Goal: Task Accomplishment & Management: Manage account settings

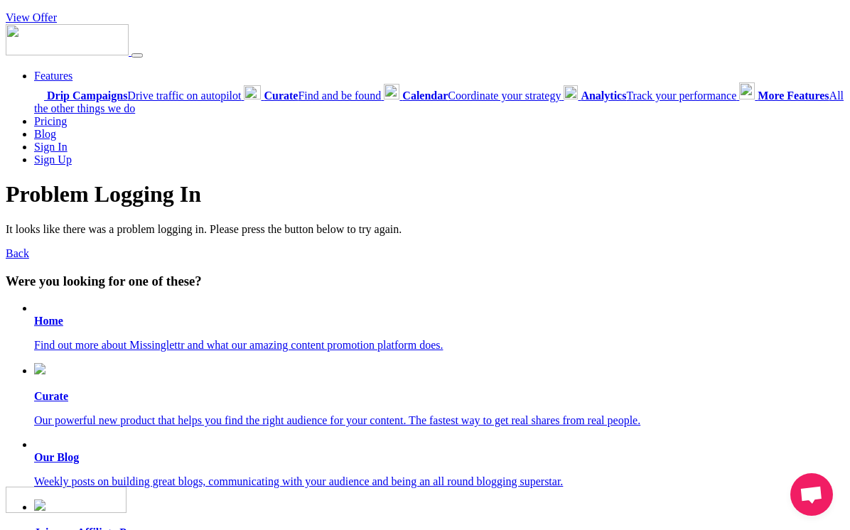
scroll to position [130, 0]
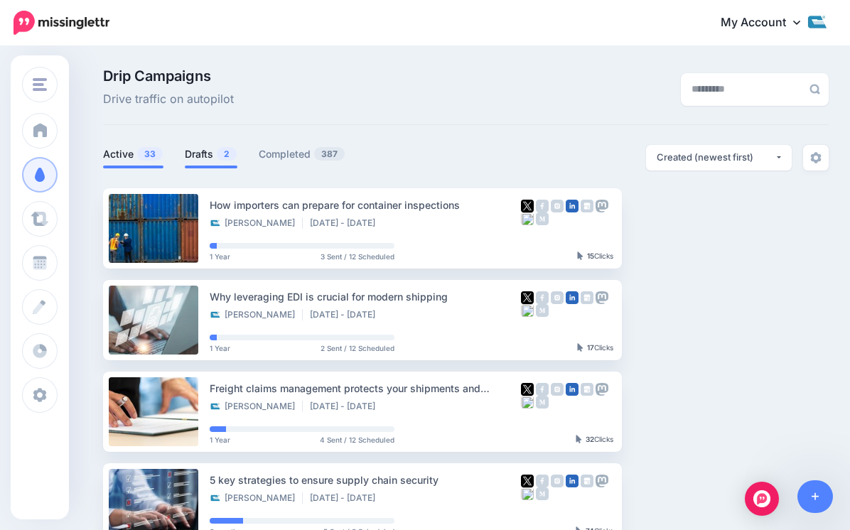
click at [190, 149] on link "Drafts 2" at bounding box center [211, 154] width 53 height 17
click at [194, 151] on link "Drafts 2" at bounding box center [211, 154] width 53 height 17
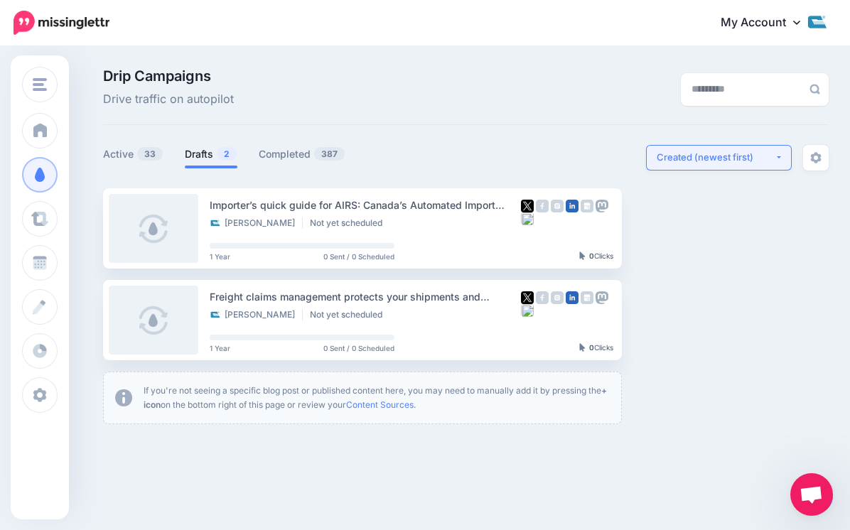
click at [746, 162] on div "Created (newest first)" at bounding box center [716, 158] width 118 height 14
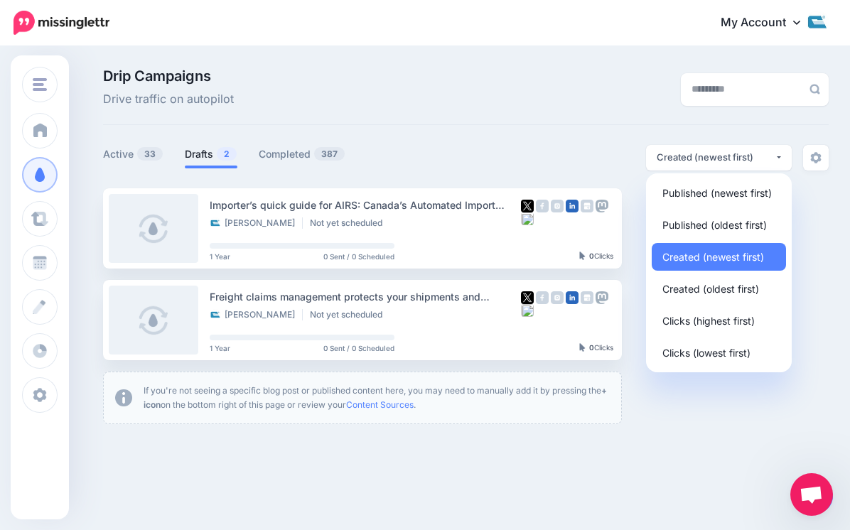
click at [633, 124] on div "Drip Campaigns Drive traffic on autopilot" at bounding box center [466, 97] width 726 height 56
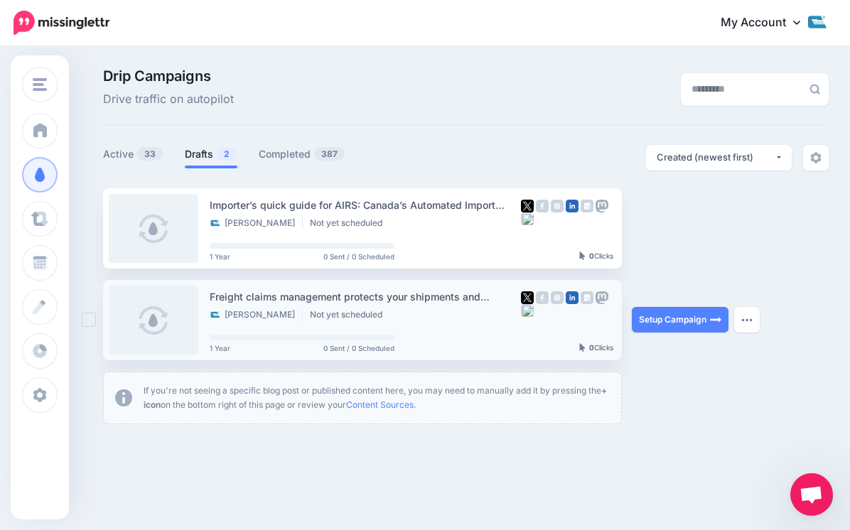
scroll to position [37, 0]
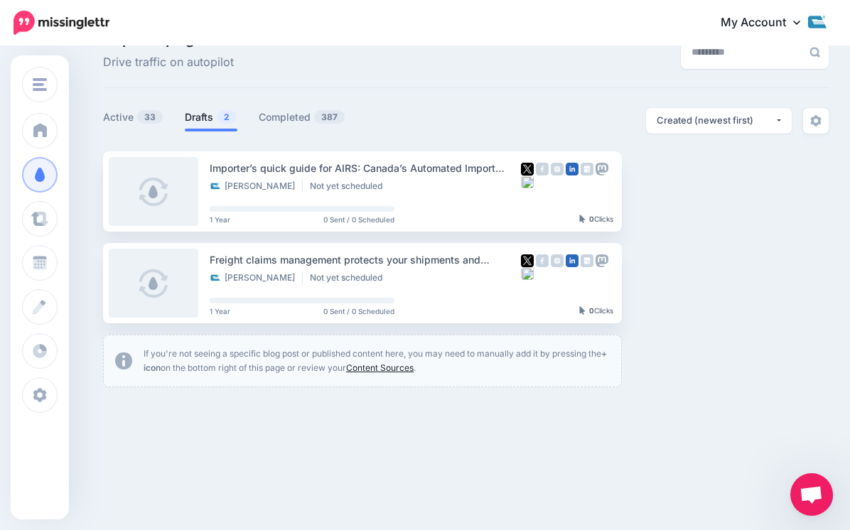
click at [370, 370] on link "Content Sources" at bounding box center [380, 368] width 68 height 11
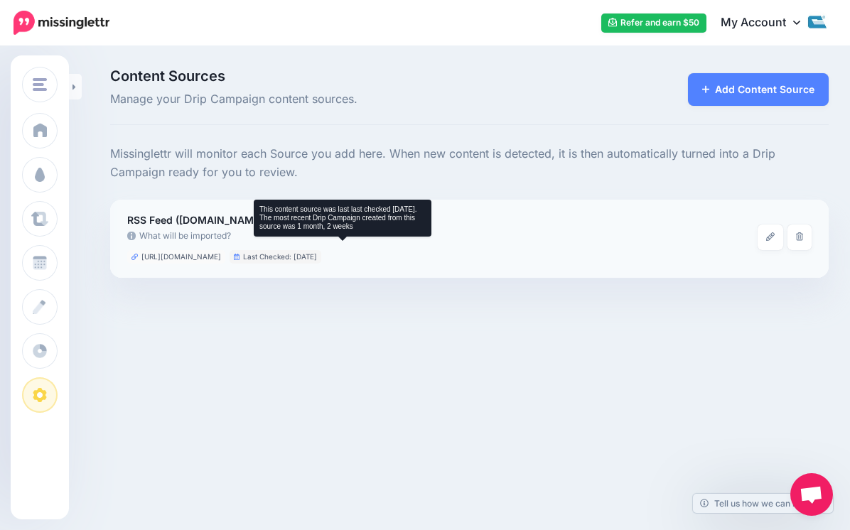
click at [321, 259] on li "Last Checked: [DATE]" at bounding box center [276, 257] width 92 height 14
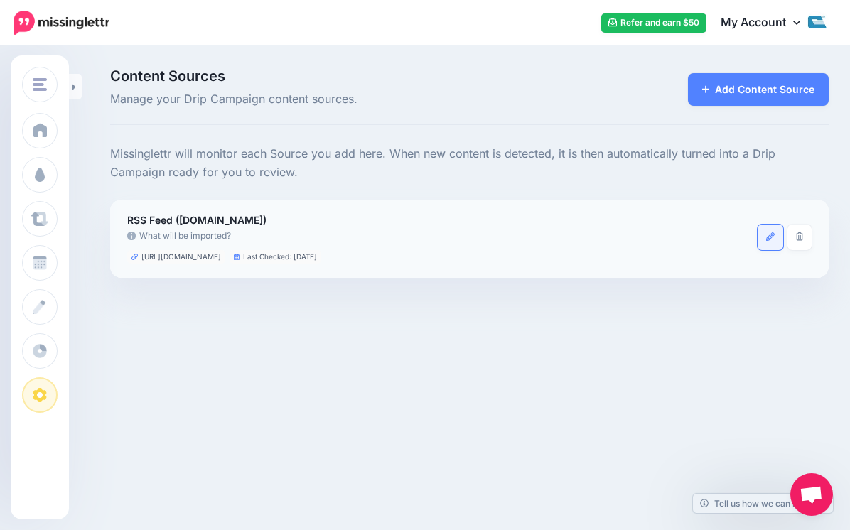
click at [767, 235] on icon at bounding box center [770, 236] width 9 height 9
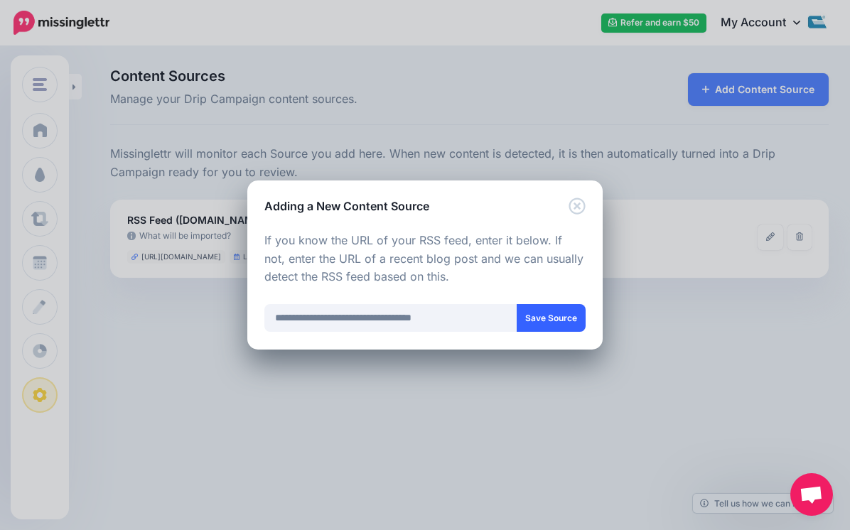
click at [547, 323] on button "Save Source" at bounding box center [551, 318] width 69 height 28
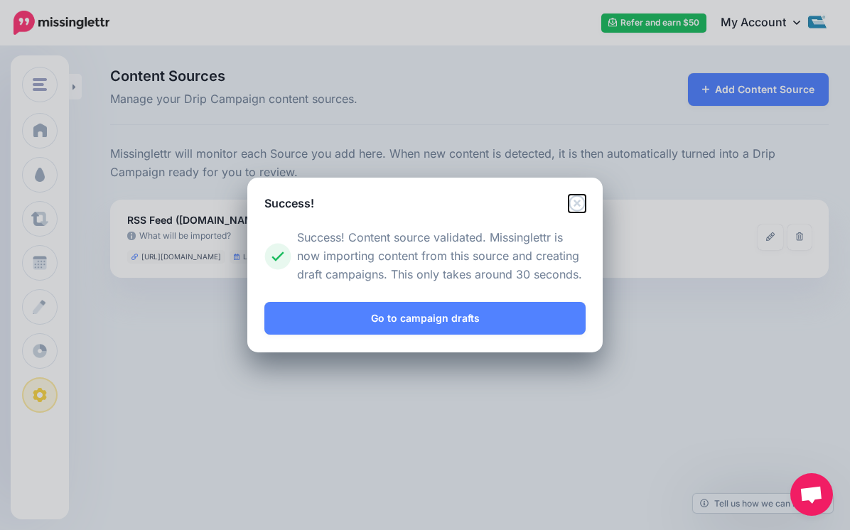
click at [577, 205] on icon "Close" at bounding box center [577, 203] width 17 height 17
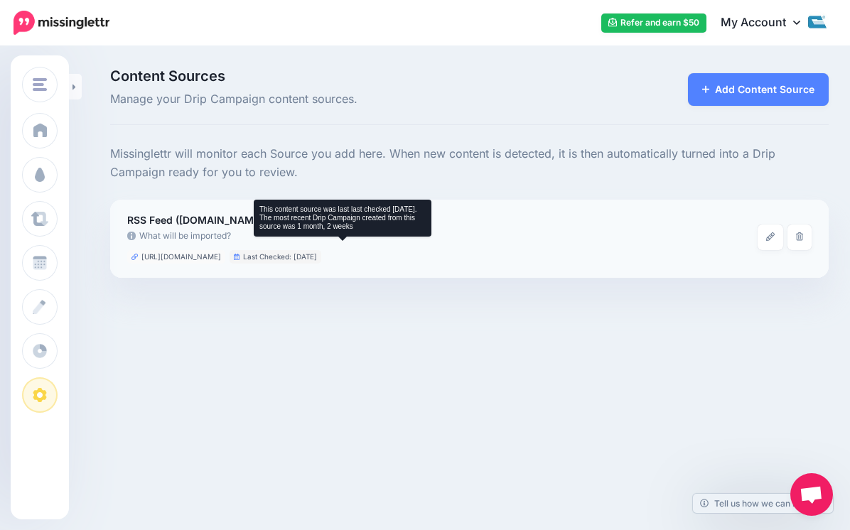
click at [296, 255] on li "Last Checked: 1 month, 1 week ago" at bounding box center [276, 257] width 92 height 14
click at [240, 256] on icon at bounding box center [237, 257] width 6 height 6
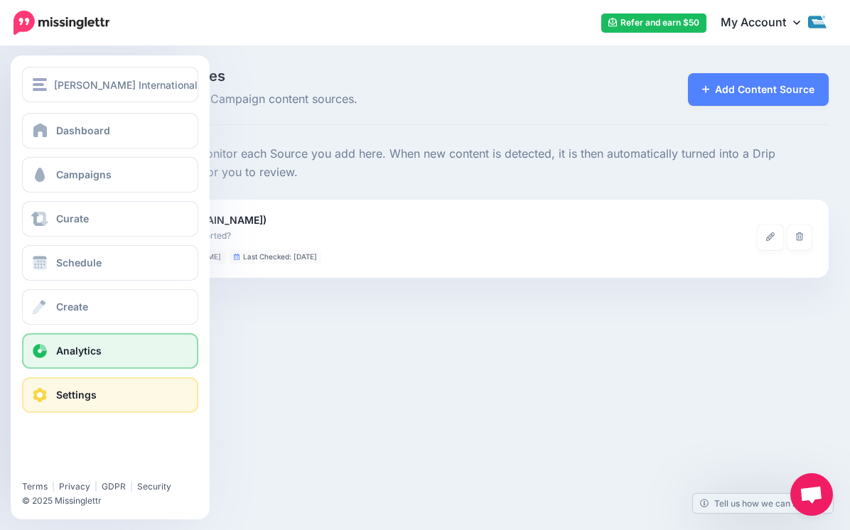
click at [60, 357] on span "Analytics" at bounding box center [78, 351] width 45 height 12
click at [56, 349] on span "Analytics" at bounding box center [78, 351] width 45 height 12
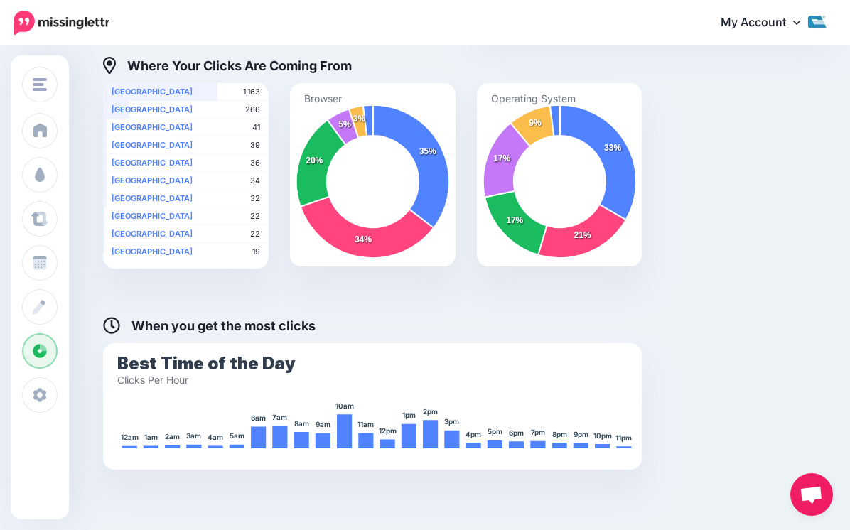
scroll to position [584, 0]
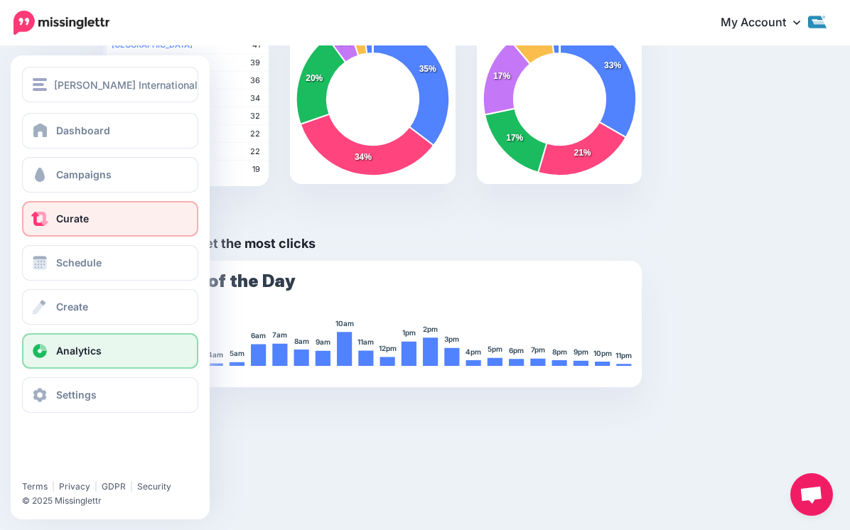
click at [57, 213] on span "Curate" at bounding box center [72, 219] width 33 height 12
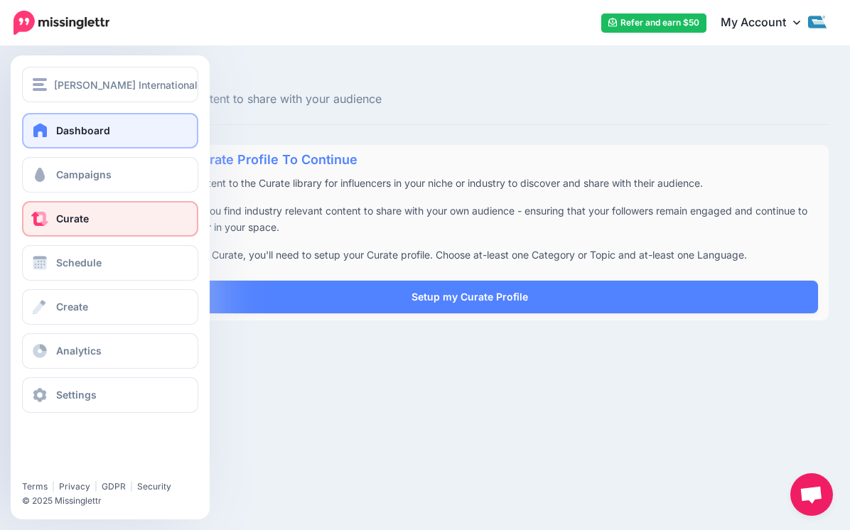
click at [62, 128] on span "Dashboard" at bounding box center [83, 130] width 54 height 12
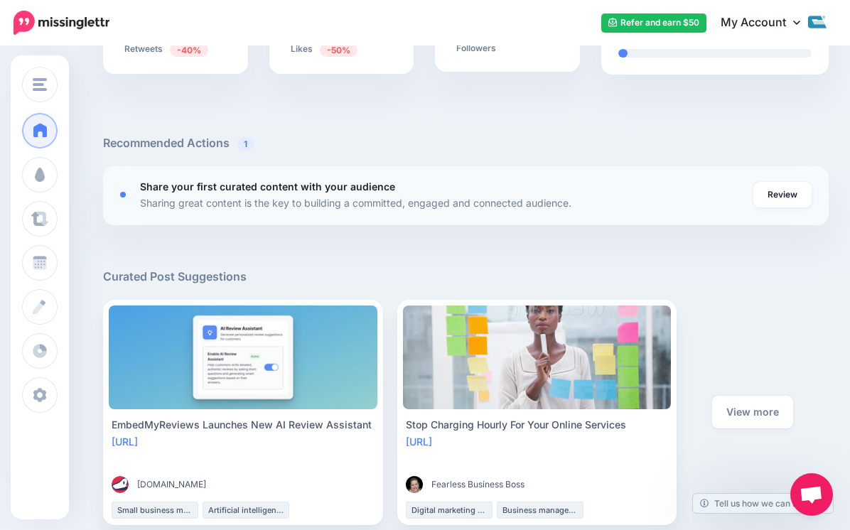
scroll to position [442, 0]
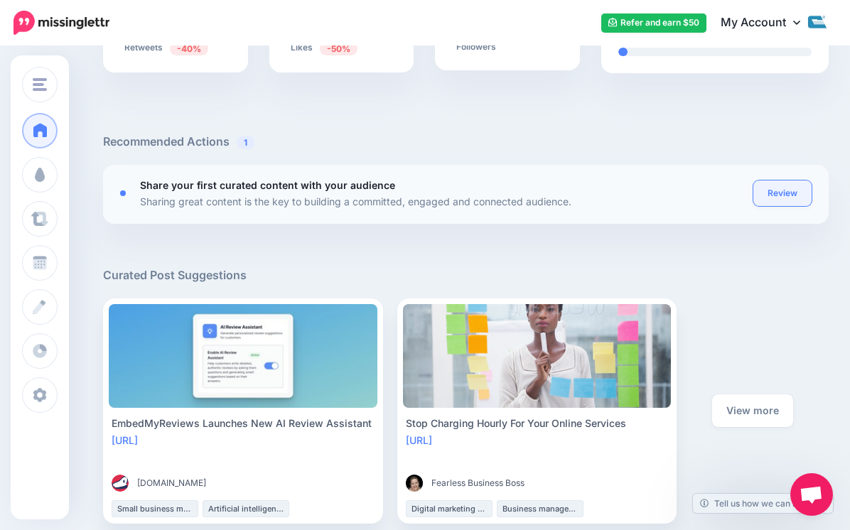
click at [796, 198] on link "Review" at bounding box center [783, 194] width 58 height 26
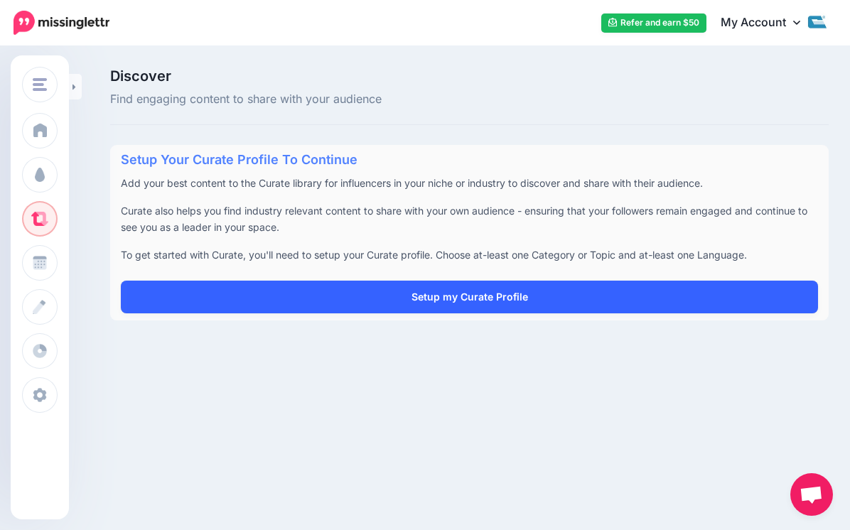
click at [402, 286] on link "Setup my Curate Profile" at bounding box center [469, 297] width 697 height 33
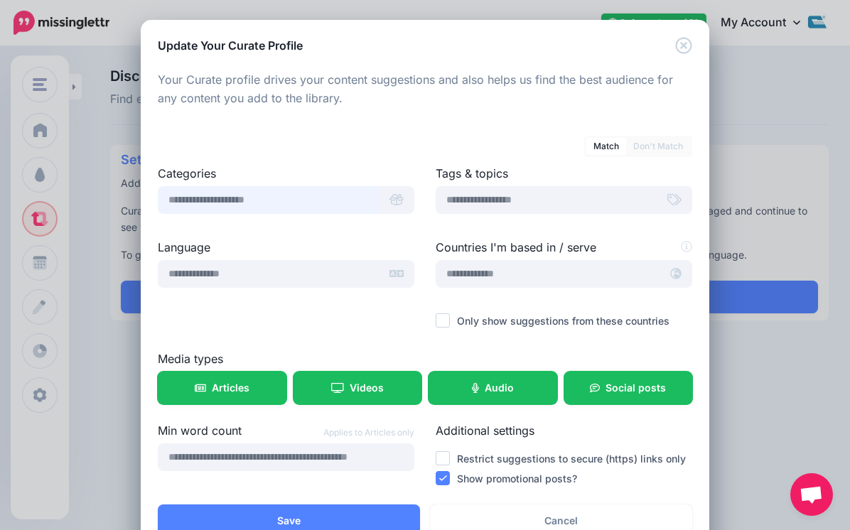
click at [348, 213] on input "text" at bounding box center [269, 200] width 222 height 28
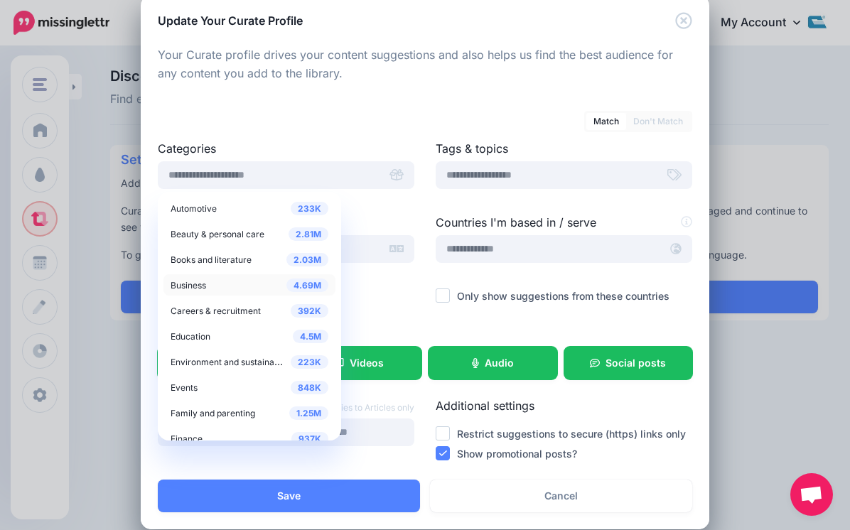
click at [210, 291] on div "4.69M Business" at bounding box center [250, 285] width 158 height 17
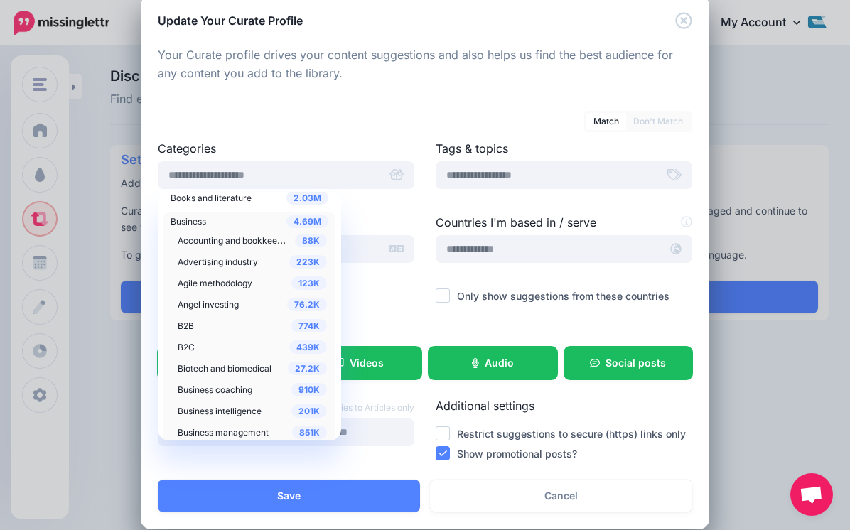
scroll to position [63, 0]
click at [210, 328] on div "774K B2B" at bounding box center [252, 324] width 149 height 17
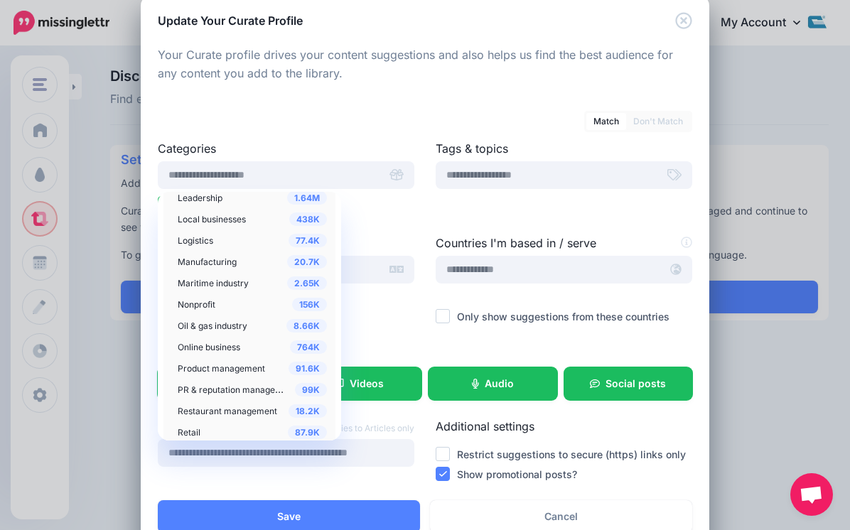
scroll to position [926, 0]
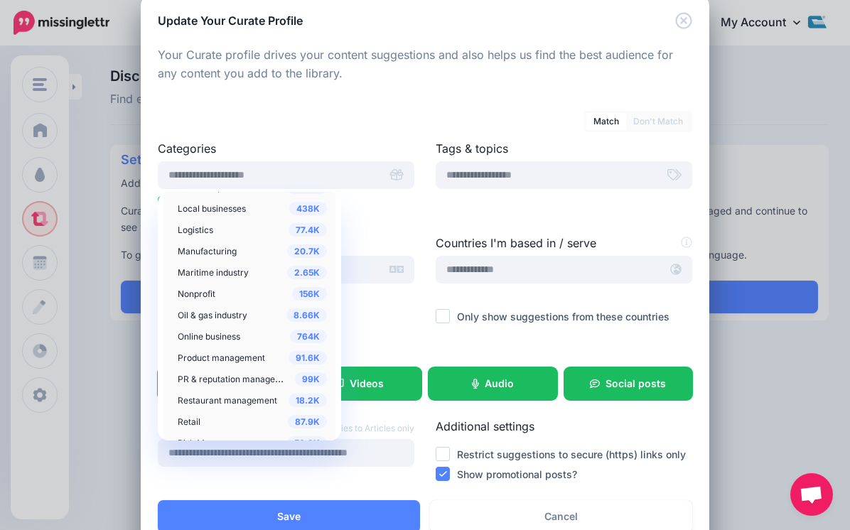
click at [246, 312] on span "Oil & gas industry" at bounding box center [213, 315] width 70 height 11
click at [231, 316] on span "Oil & gas industry" at bounding box center [213, 315] width 70 height 11
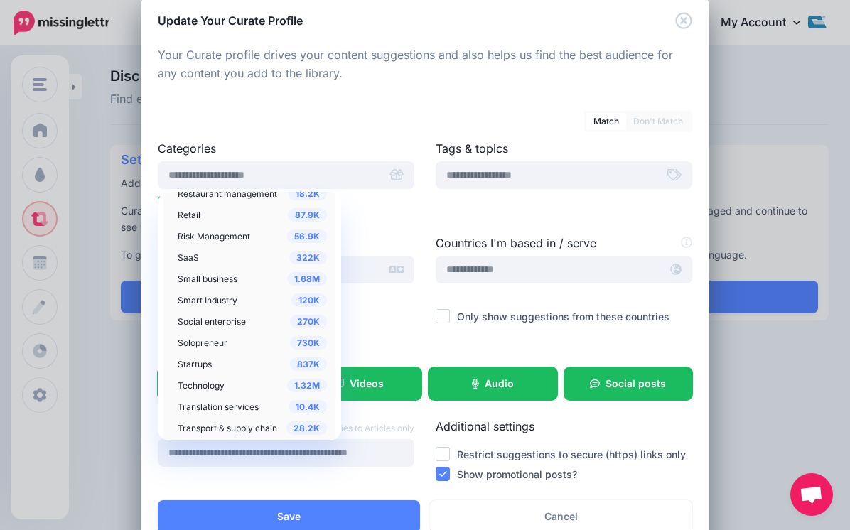
scroll to position [1154, 0]
click at [206, 254] on span "Small business" at bounding box center [208, 257] width 60 height 11
click at [243, 282] on div "120K Smart Industry" at bounding box center [252, 278] width 149 height 17
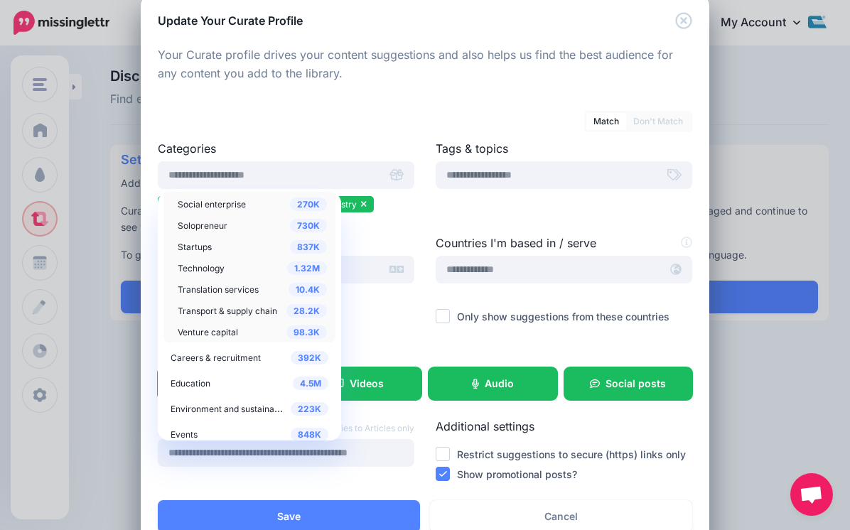
scroll to position [1251, 0]
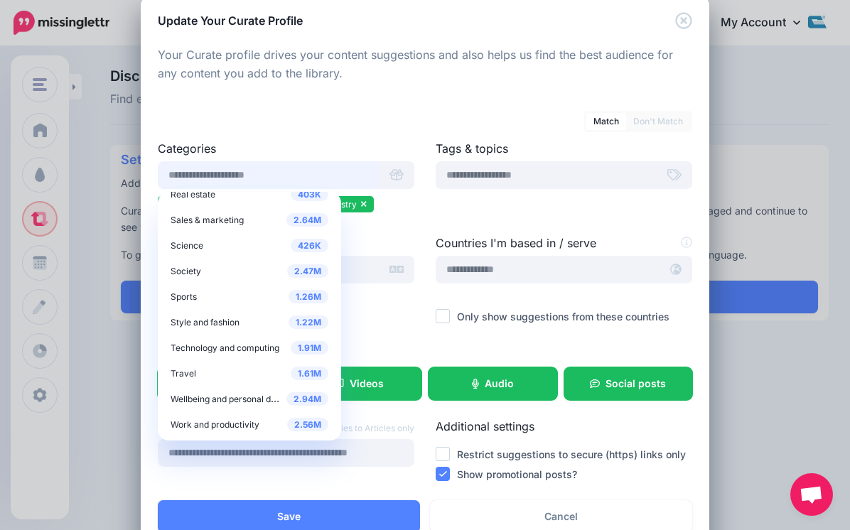
click at [215, 182] on input "text" at bounding box center [269, 175] width 222 height 28
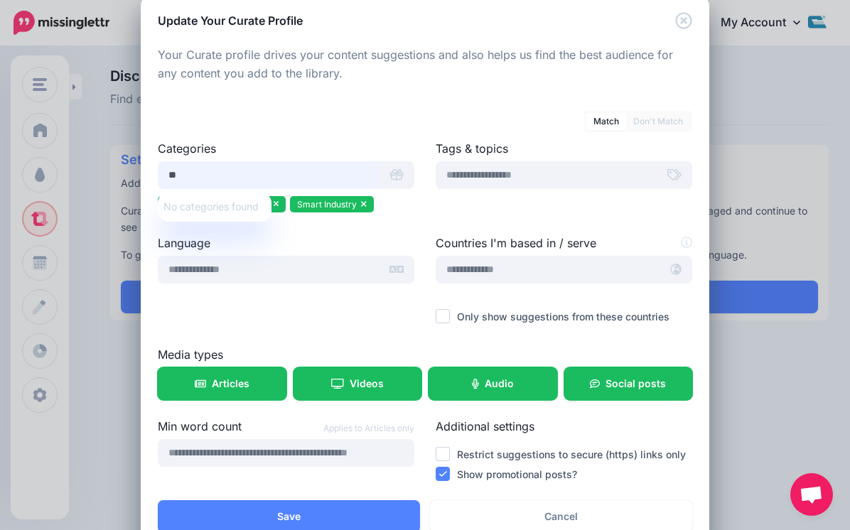
type input "*"
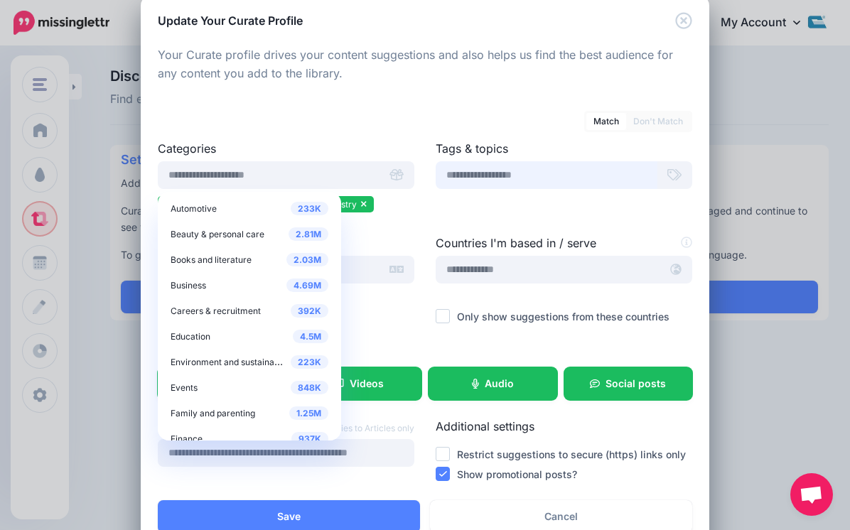
click at [484, 182] on input "text" at bounding box center [547, 175] width 222 height 28
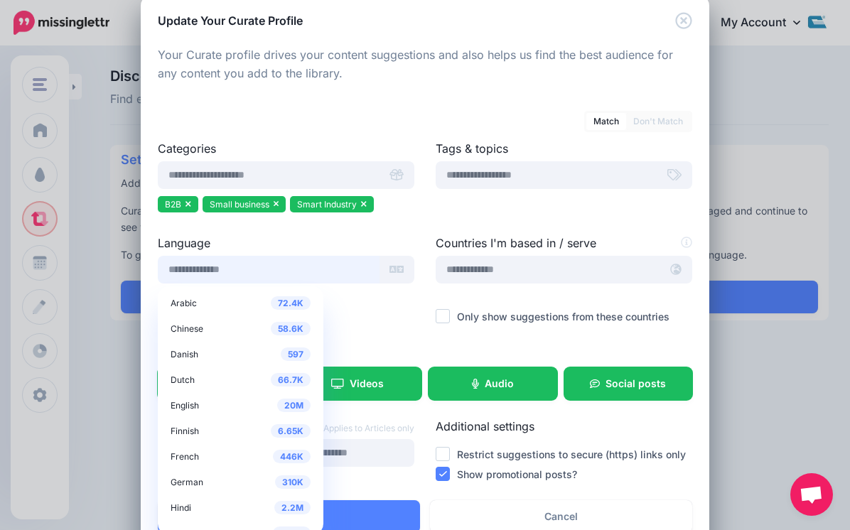
click at [231, 277] on input "text" at bounding box center [269, 270] width 222 height 28
click at [191, 406] on span "English" at bounding box center [185, 405] width 28 height 11
click at [383, 311] on ul "English" at bounding box center [286, 301] width 257 height 21
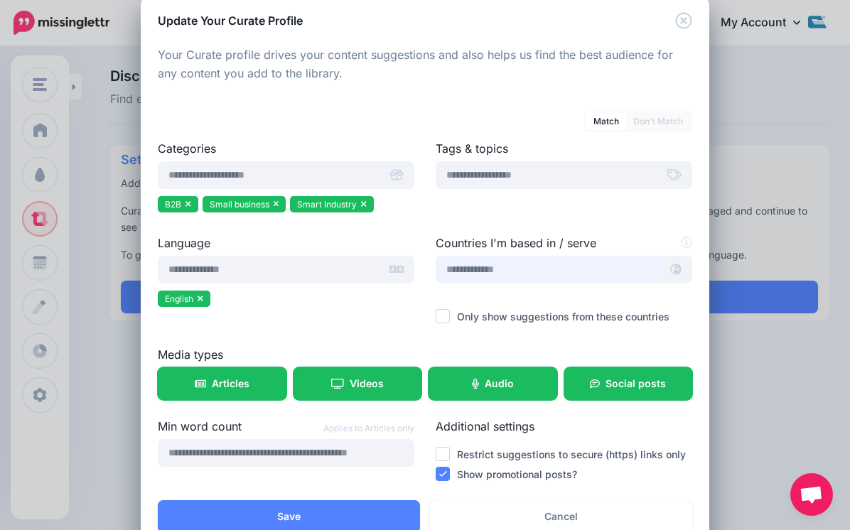
click at [522, 274] on input "text" at bounding box center [548, 270] width 225 height 28
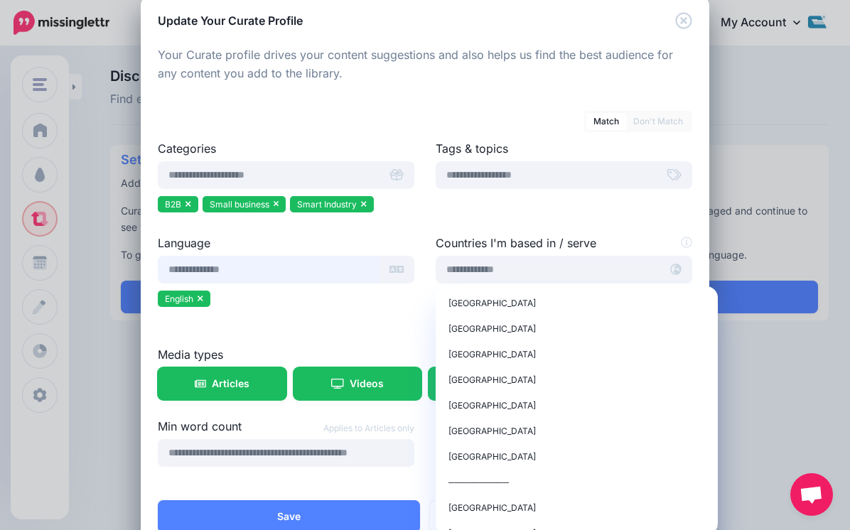
click at [326, 273] on input "text" at bounding box center [269, 270] width 222 height 28
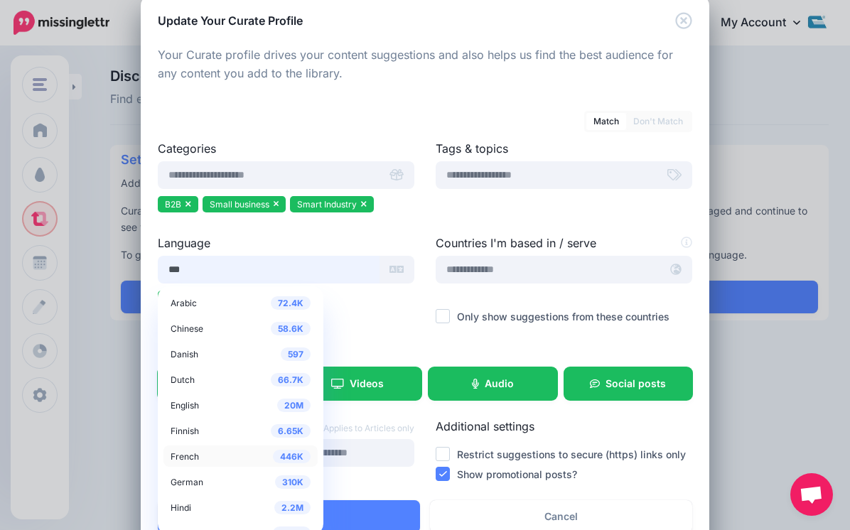
type input "***"
click at [191, 461] on span "French" at bounding box center [185, 456] width 28 height 11
click at [513, 275] on input "text" at bounding box center [548, 270] width 225 height 28
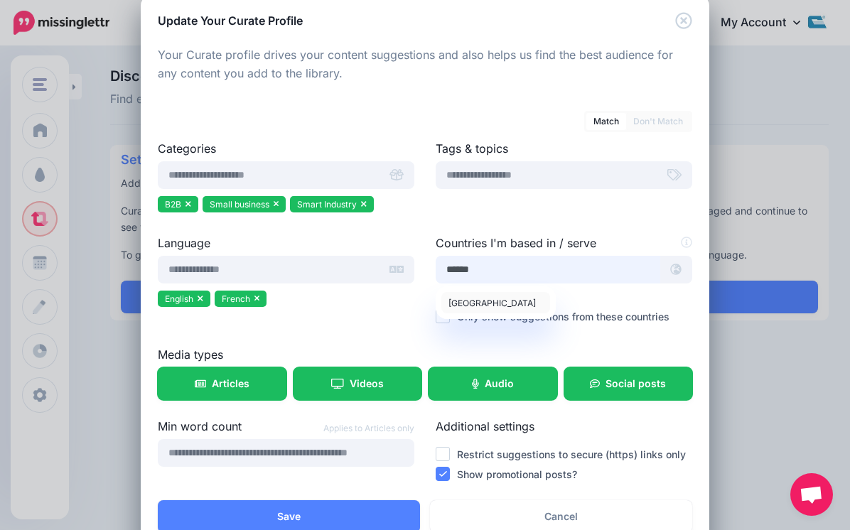
type input "******"
click at [508, 309] on div "Canada" at bounding box center [496, 302] width 95 height 17
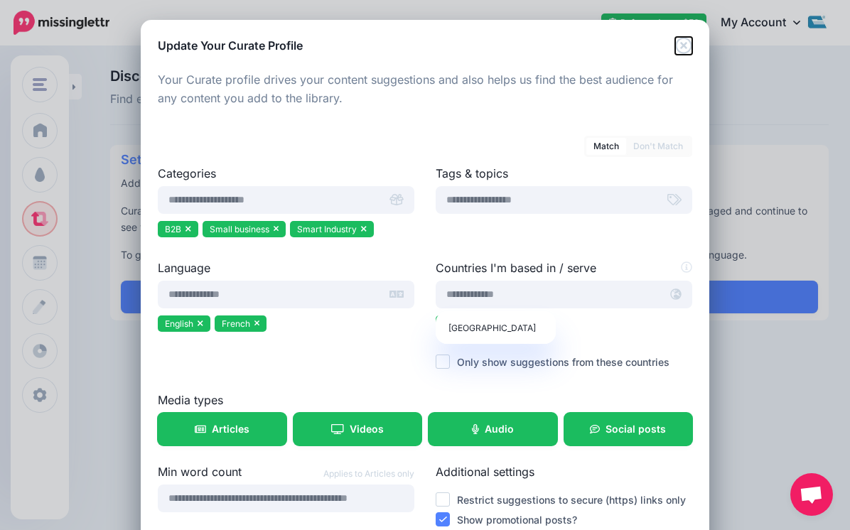
click at [685, 43] on icon "Close" at bounding box center [683, 45] width 16 height 16
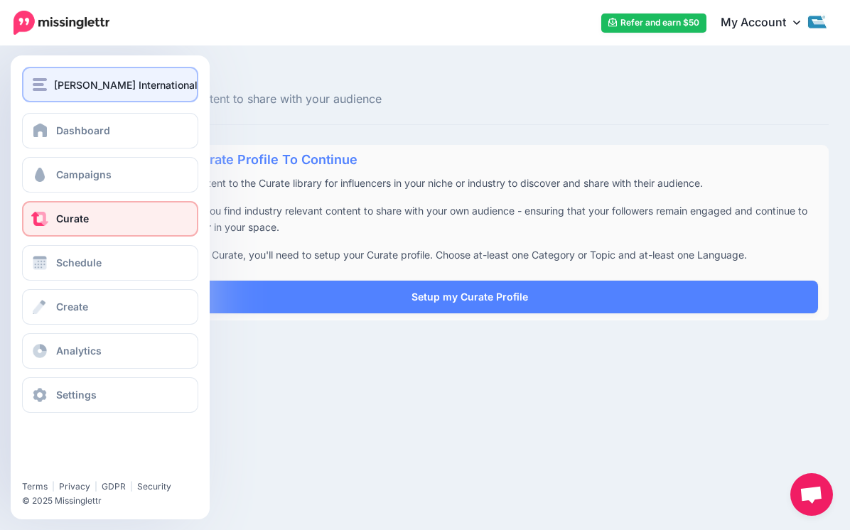
click at [69, 101] on button "[PERSON_NAME] International" at bounding box center [110, 85] width 176 height 36
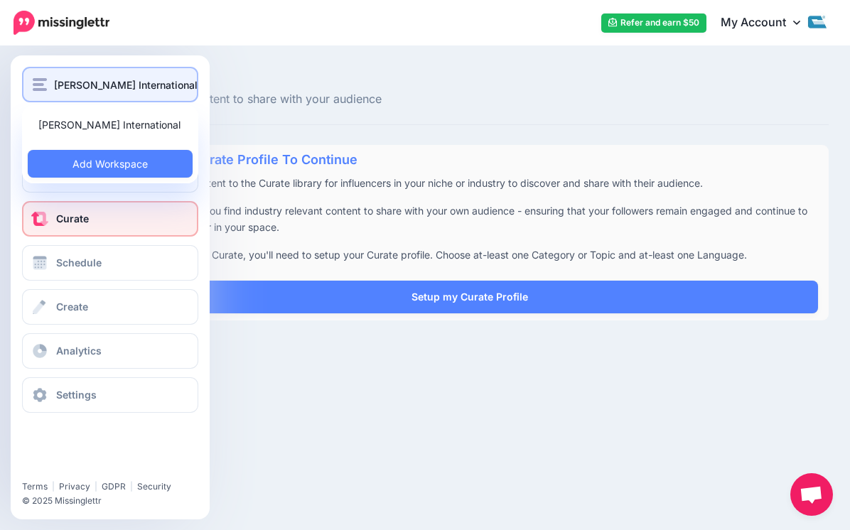
click at [74, 92] on span "[PERSON_NAME] International" at bounding box center [126, 85] width 144 height 16
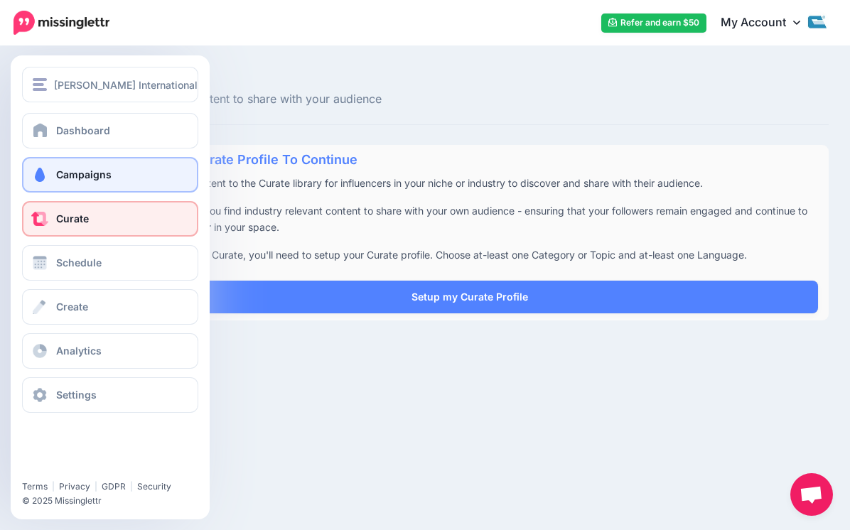
click at [46, 181] on span at bounding box center [40, 175] width 18 height 14
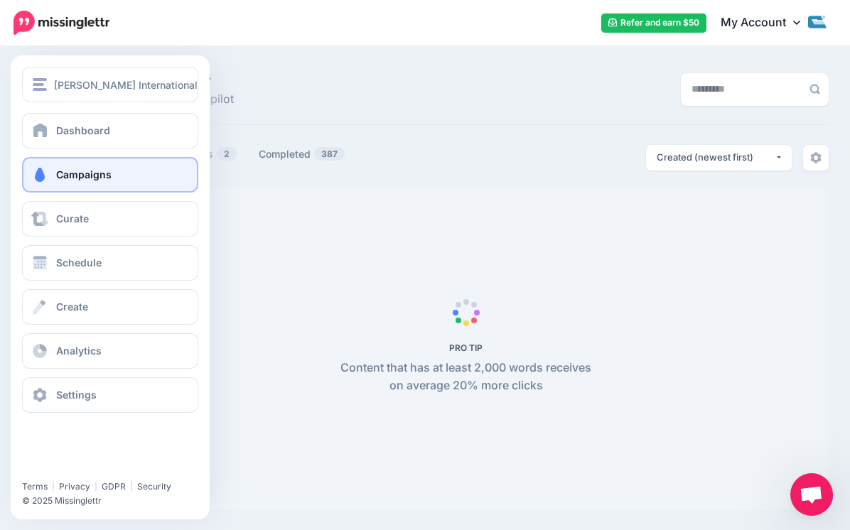
click at [41, 155] on div "Dashboard Campaigns Curate Schedule Create Analytics Settings Facebook Communit…" at bounding box center [110, 263] width 199 height 300
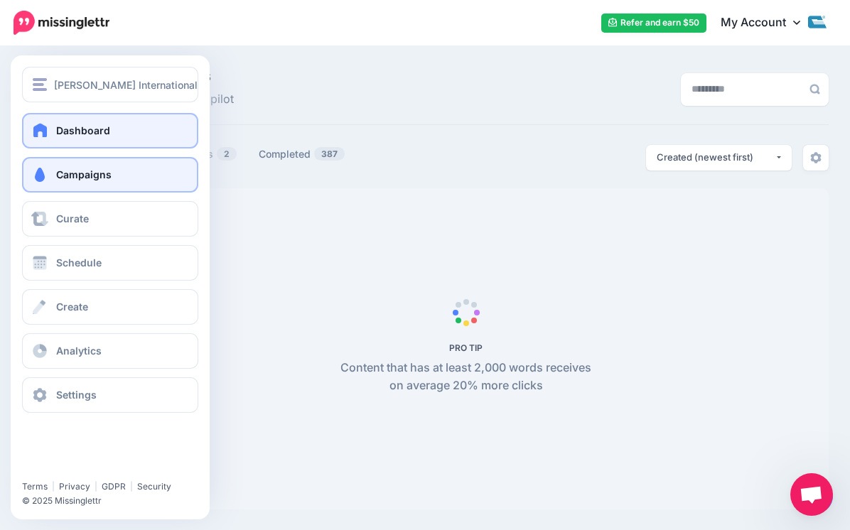
click at [48, 138] on link "Dashboard" at bounding box center [110, 131] width 176 height 36
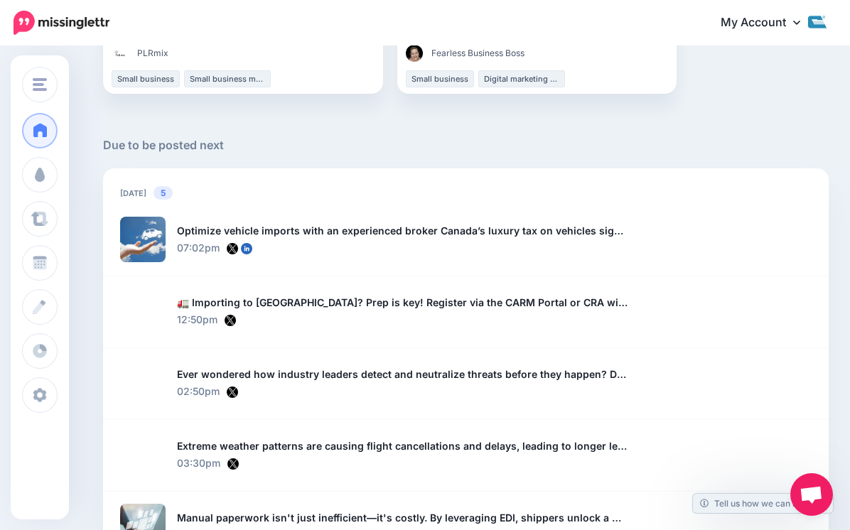
scroll to position [858, 0]
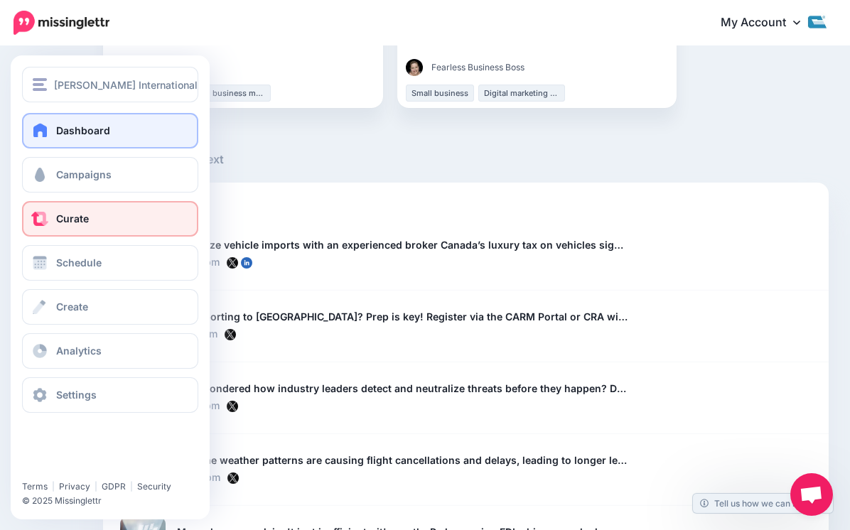
click at [75, 216] on span "Curate" at bounding box center [72, 219] width 33 height 12
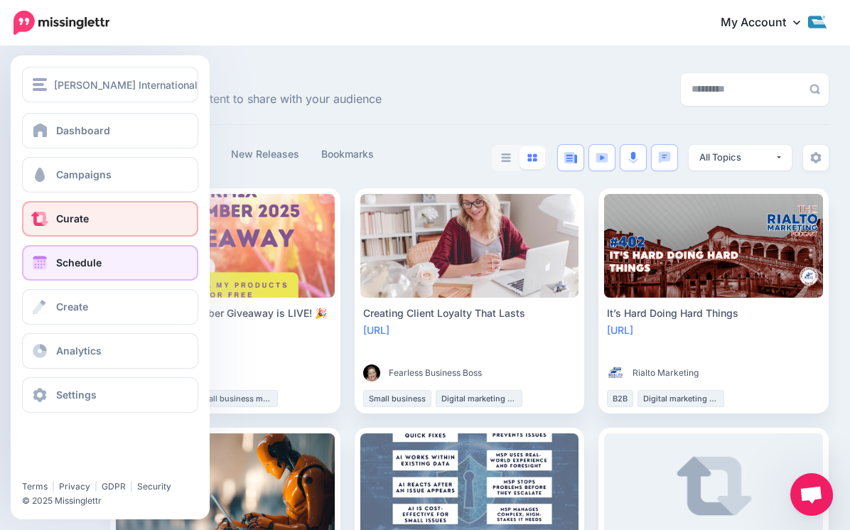
click at [52, 255] on link "Schedule" at bounding box center [110, 263] width 176 height 36
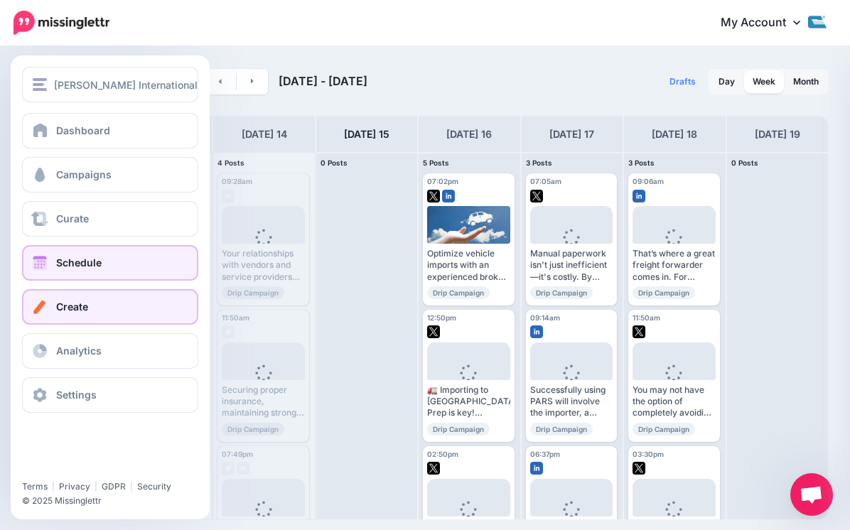
click at [65, 298] on link "Create" at bounding box center [110, 307] width 176 height 36
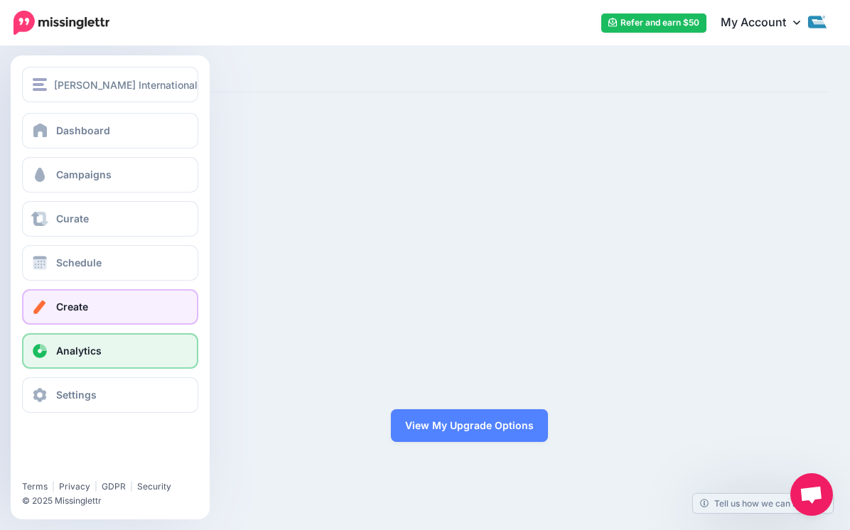
click at [82, 343] on link "Analytics" at bounding box center [110, 351] width 176 height 36
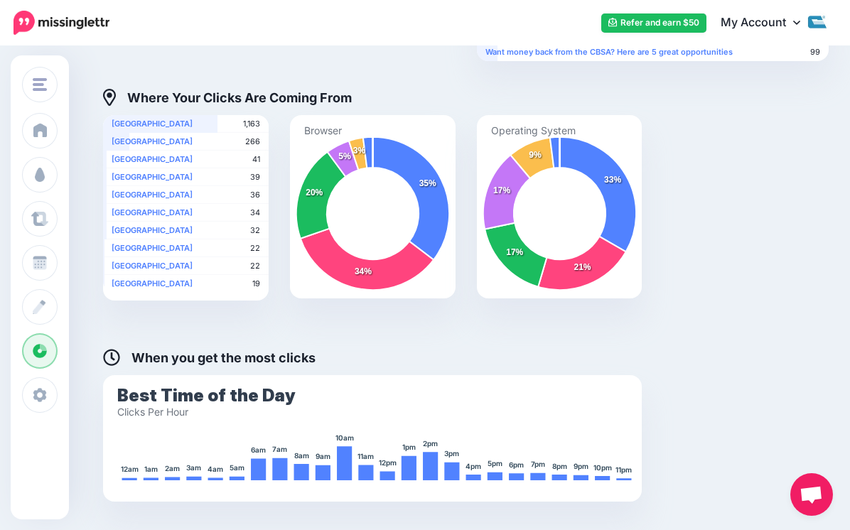
scroll to position [584, 0]
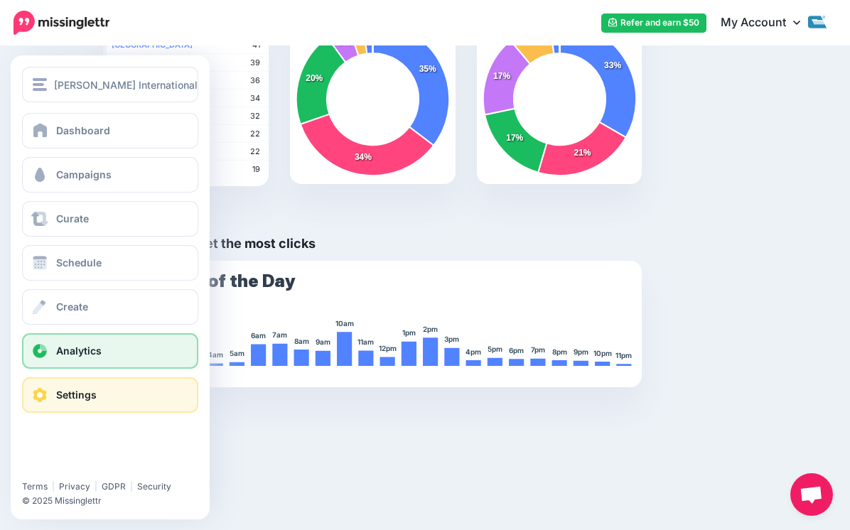
click at [38, 390] on span at bounding box center [40, 395] width 18 height 14
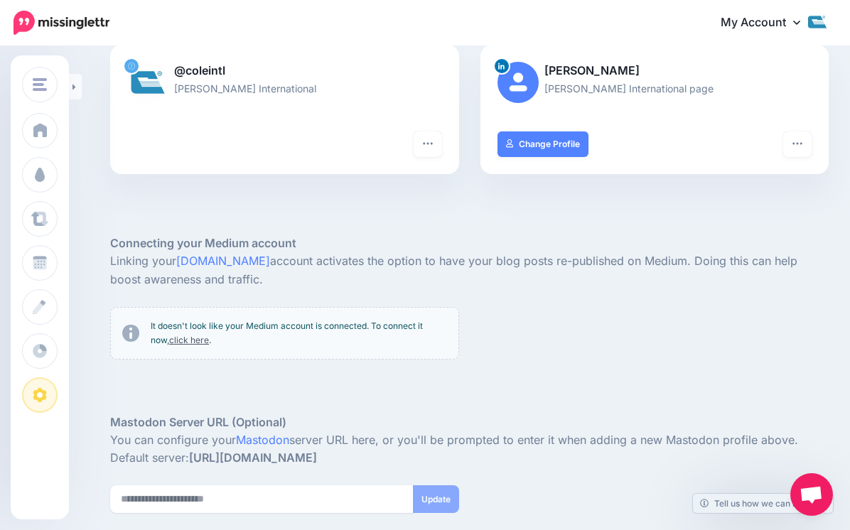
scroll to position [96, 0]
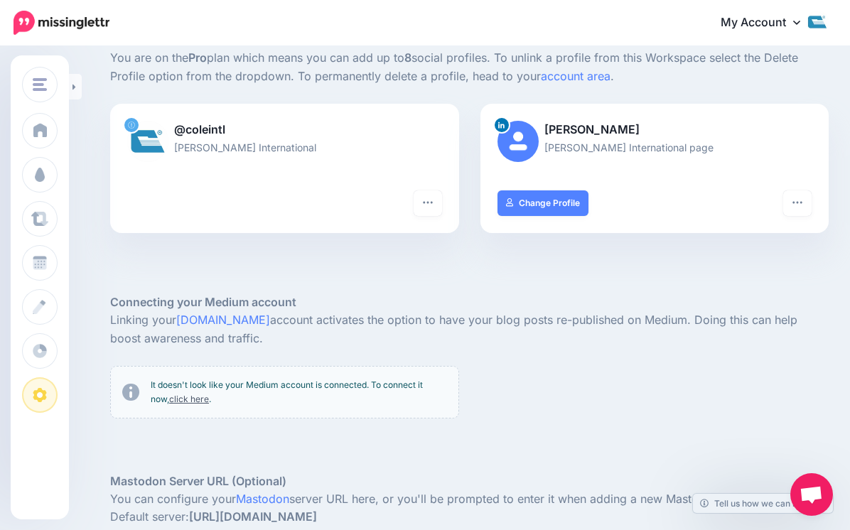
click at [132, 129] on icon at bounding box center [131, 125] width 7 height 7
click at [131, 126] on icon at bounding box center [131, 125] width 7 height 7
click at [425, 206] on icon "button" at bounding box center [427, 202] width 11 height 11
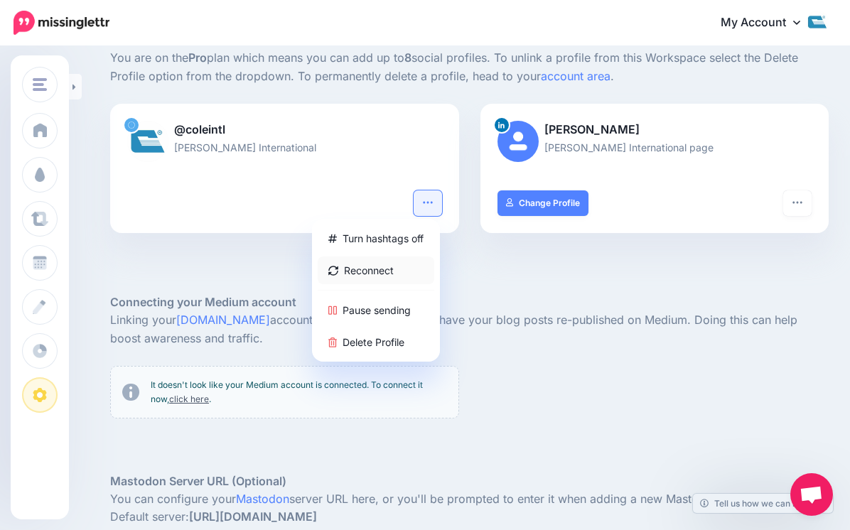
click at [368, 270] on link "Reconnect" at bounding box center [376, 271] width 117 height 28
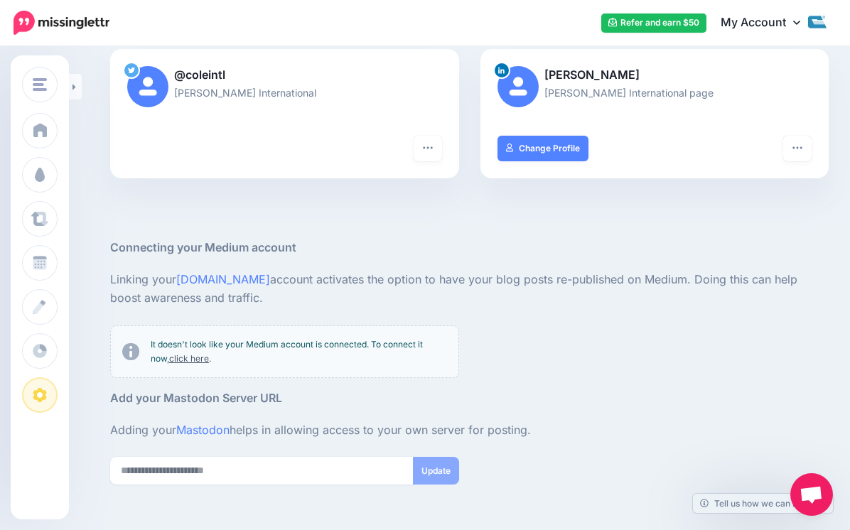
scroll to position [215, 0]
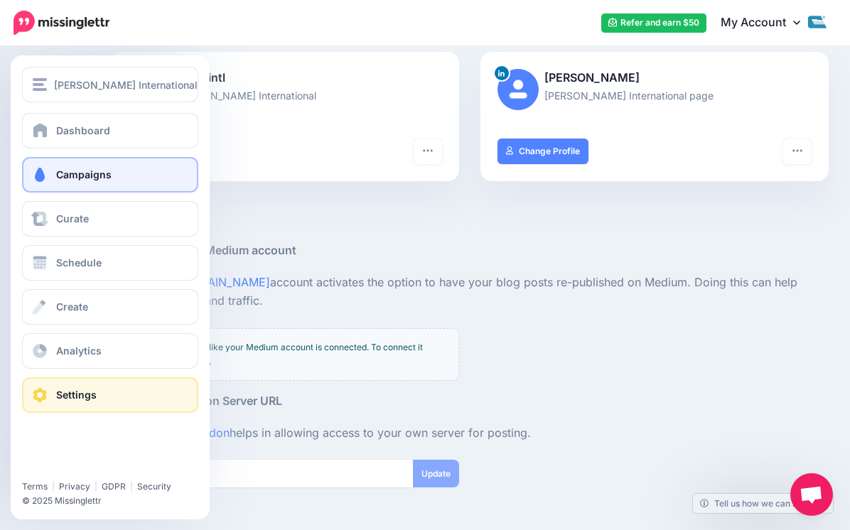
click at [61, 166] on link "Campaigns" at bounding box center [110, 175] width 176 height 36
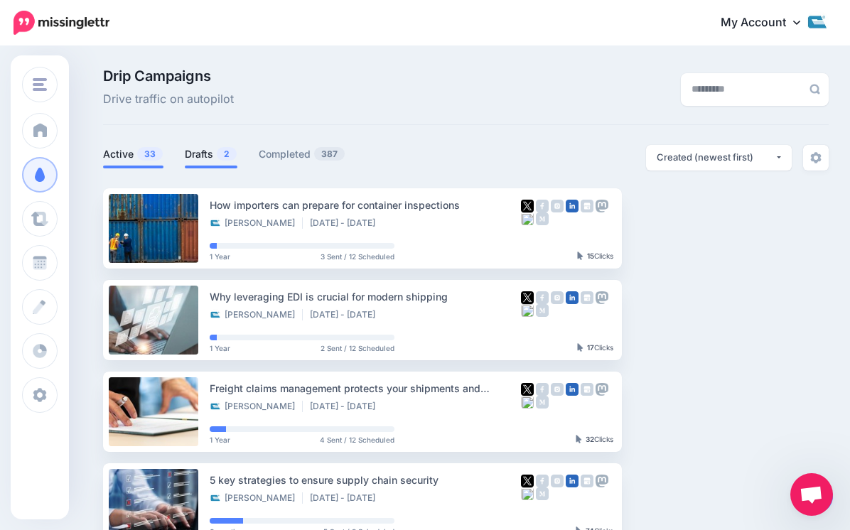
click at [218, 152] on span "2" at bounding box center [227, 154] width 20 height 14
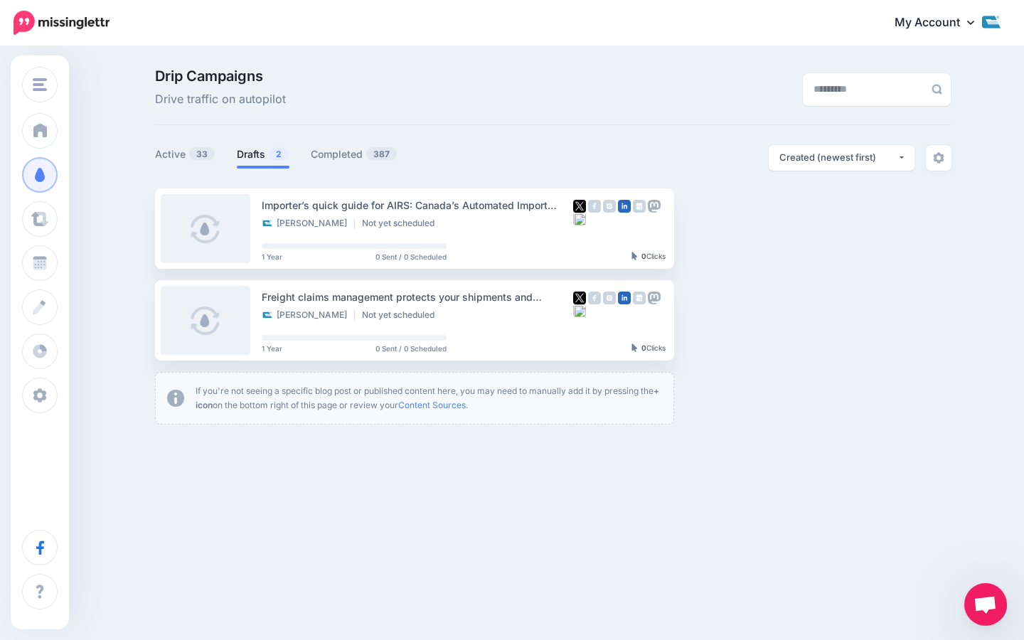
click at [850, 530] on div "Cole International Cole International Add Workspace Dashboard Campaigns Curate …" at bounding box center [512, 320] width 1024 height 640
click at [850, 530] on span "Open chat" at bounding box center [984, 606] width 23 height 20
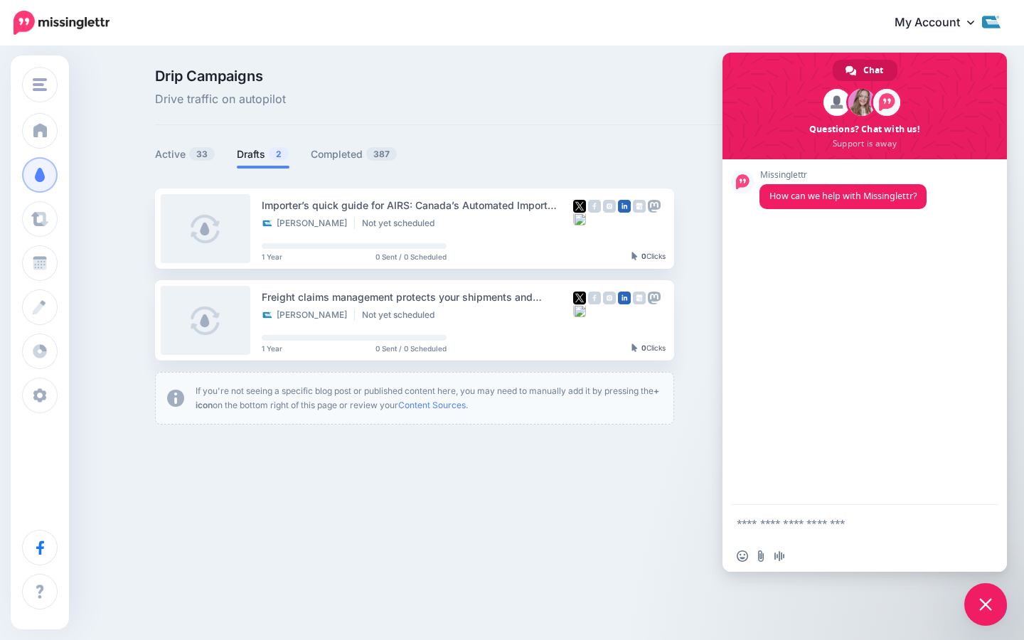
click at [614, 106] on div "Drip Campaigns Drive traffic on autopilot" at bounding box center [416, 89] width 545 height 40
click at [795, 516] on form at bounding box center [848, 524] width 225 height 38
click at [786, 527] on textarea "Compose your message..." at bounding box center [848, 523] width 225 height 13
type textarea "***"
click at [425, 405] on link "Content Sources" at bounding box center [432, 405] width 68 height 11
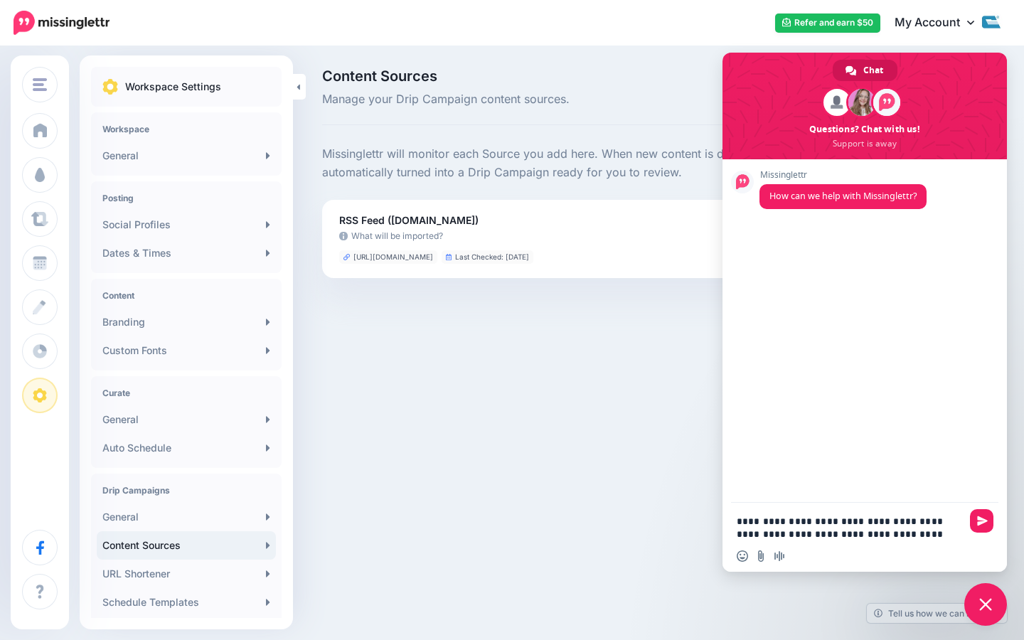
type textarea "**********"
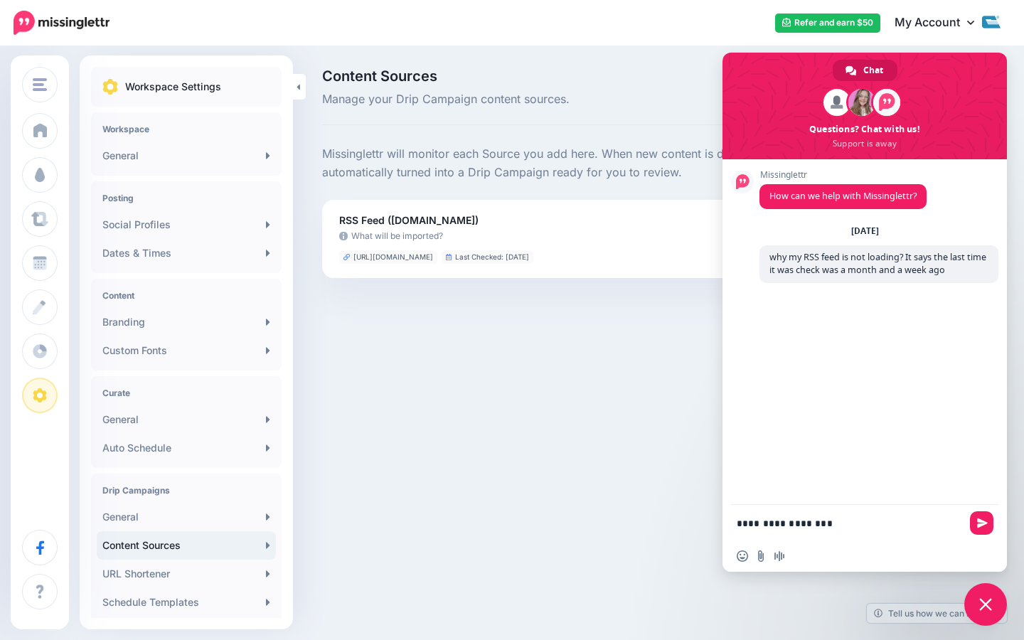
type textarea "**********"
click at [511, 322] on div "[PERSON_NAME] International [PERSON_NAME] International Add Workspace Dashboard…" at bounding box center [512, 320] width 1024 height 640
